Goal: Find contact information: Find contact information

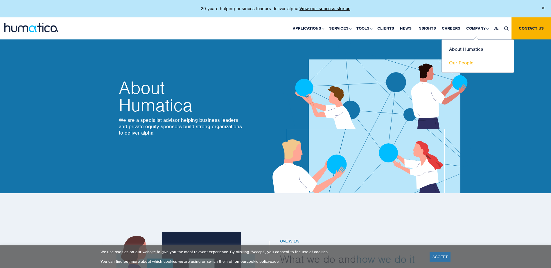
click at [468, 63] on link "Our People" at bounding box center [477, 62] width 72 height 13
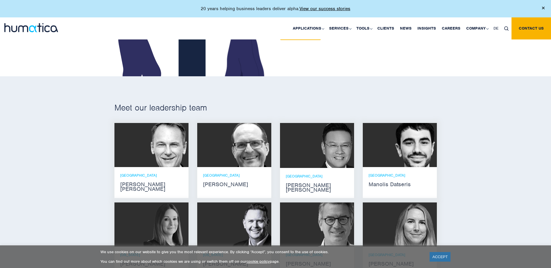
scroll to position [249, 0]
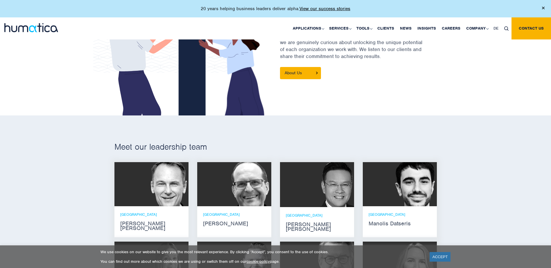
click at [130, 221] on strong "[PERSON_NAME] [PERSON_NAME]" at bounding box center [151, 225] width 62 height 9
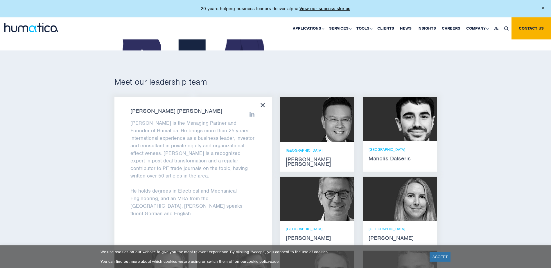
scroll to position [394, 0]
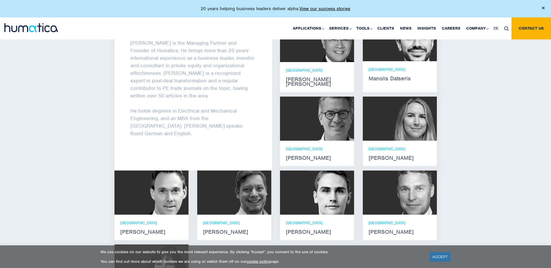
click at [478, 159] on div "Meet our leadership team [PERSON_NAME] [PERSON_NAME] He holds degrees in Electr…" at bounding box center [275, 157] width 551 height 374
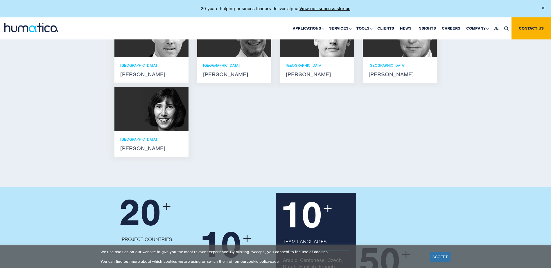
scroll to position [539, 0]
